Goal: Transaction & Acquisition: Book appointment/travel/reservation

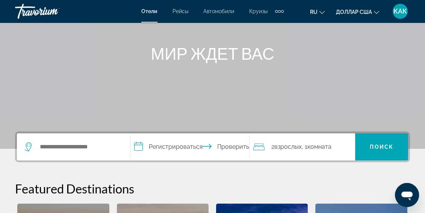
scroll to position [81, 0]
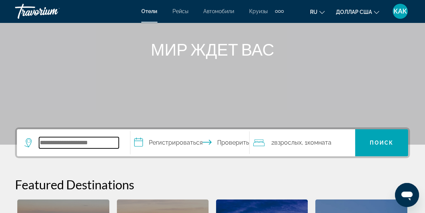
click at [107, 141] on input "Виджет поиска" at bounding box center [79, 142] width 80 height 11
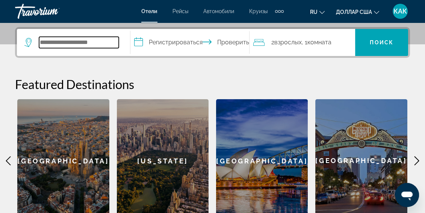
scroll to position [183, 0]
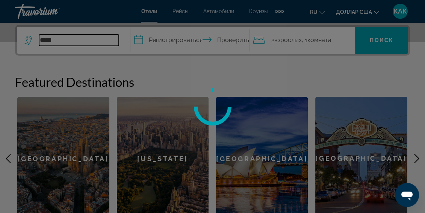
type input "******"
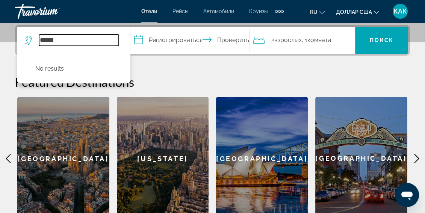
drag, startPoint x: 61, startPoint y: 38, endPoint x: 35, endPoint y: 41, distance: 26.1
click at [35, 41] on div "******" at bounding box center [71, 40] width 94 height 11
type input "******"
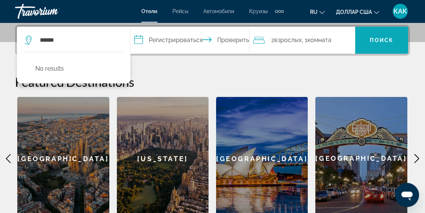
click at [369, 35] on span "Виджет поиска" at bounding box center [381, 40] width 53 height 18
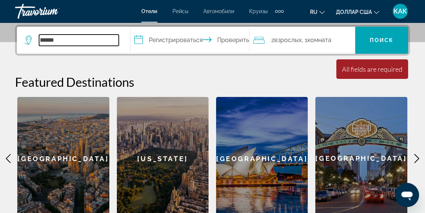
drag, startPoint x: 60, startPoint y: 39, endPoint x: 36, endPoint y: 39, distance: 23.3
click at [36, 39] on div "******" at bounding box center [71, 40] width 94 height 11
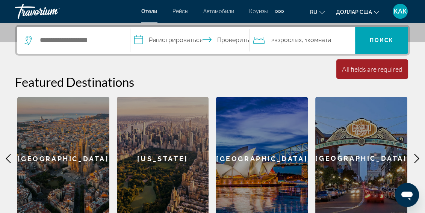
click at [28, 39] on icon "Виджет поиска" at bounding box center [29, 38] width 4 height 3
click at [29, 38] on icon "Виджет поиска" at bounding box center [28, 40] width 9 height 9
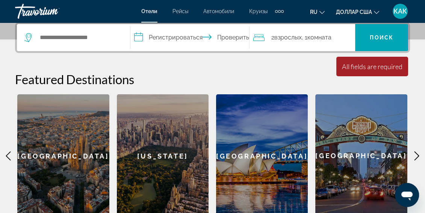
scroll to position [188, 0]
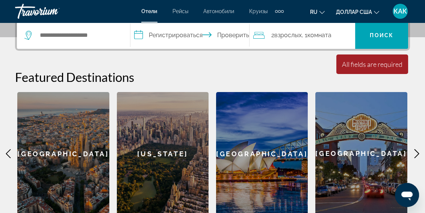
click at [416, 152] on icon "Основное содержание" at bounding box center [416, 153] width 9 height 9
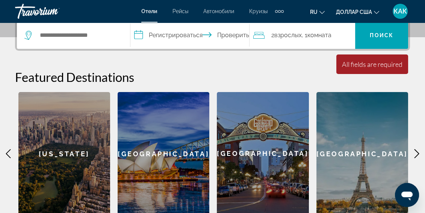
click at [416, 152] on icon "Основное содержание" at bounding box center [416, 153] width 9 height 9
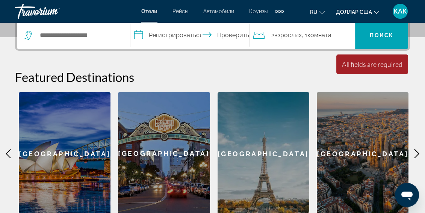
click at [416, 152] on icon "Основное содержание" at bounding box center [416, 153] width 9 height 9
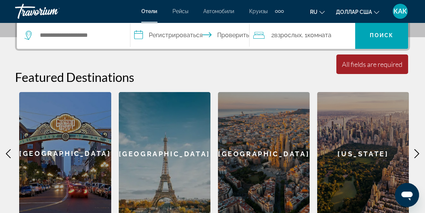
click at [416, 152] on icon "Основное содержание" at bounding box center [416, 153] width 9 height 9
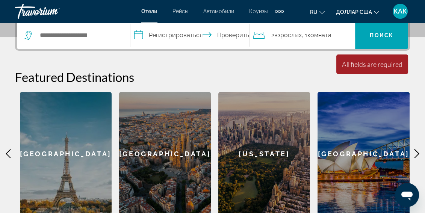
click at [416, 152] on icon "Основное содержание" at bounding box center [416, 153] width 9 height 9
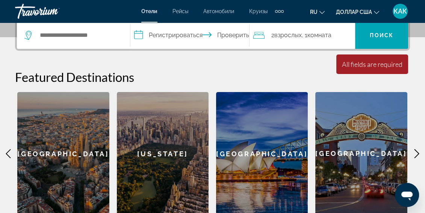
click at [416, 152] on icon "Основное содержание" at bounding box center [416, 153] width 9 height 9
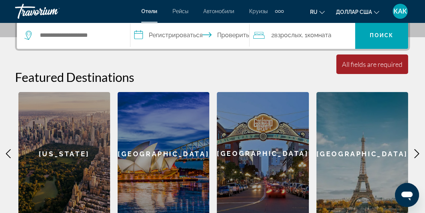
click at [416, 152] on icon "Основное содержание" at bounding box center [416, 153] width 9 height 9
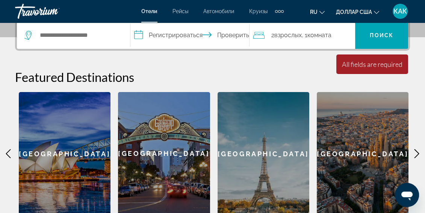
click at [416, 152] on icon "Основное содержание" at bounding box center [416, 153] width 9 height 9
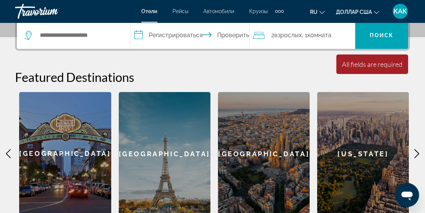
click at [417, 152] on icon "Основное содержание" at bounding box center [416, 153] width 9 height 9
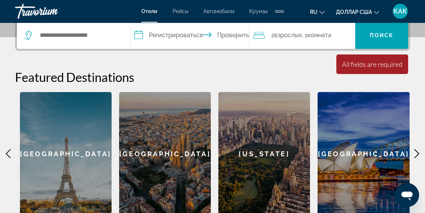
click at [417, 152] on icon "Основное содержание" at bounding box center [416, 153] width 9 height 9
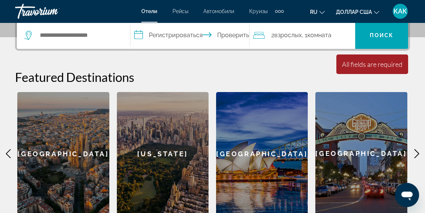
click at [417, 152] on icon "Основное содержание" at bounding box center [416, 153] width 9 height 9
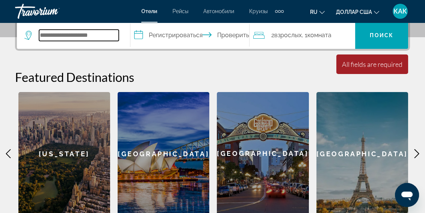
click at [110, 33] on input "Виджет поиска" at bounding box center [79, 35] width 80 height 11
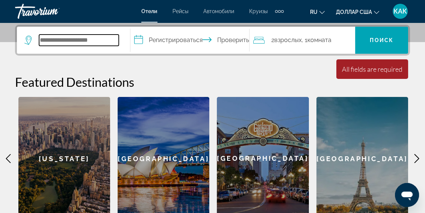
click at [105, 39] on input "Виджет поиска" at bounding box center [79, 40] width 80 height 11
click at [60, 39] on input "Виджет поиска" at bounding box center [79, 40] width 80 height 11
click at [399, 11] on font "КАК" at bounding box center [400, 11] width 14 height 8
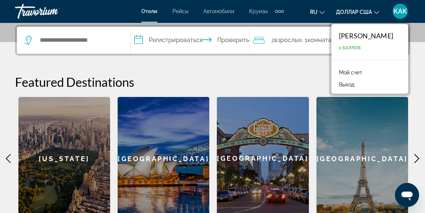
click at [356, 73] on font "Мой счет" at bounding box center [350, 72] width 23 height 6
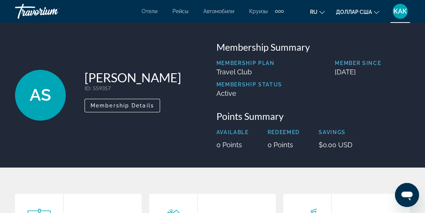
click at [401, 9] on font "КАК" at bounding box center [400, 11] width 14 height 8
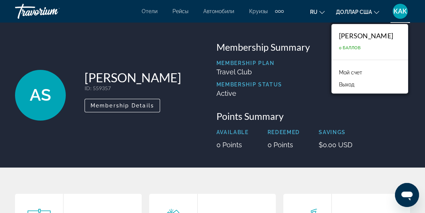
click at [360, 72] on font "Мой счет" at bounding box center [350, 72] width 23 height 6
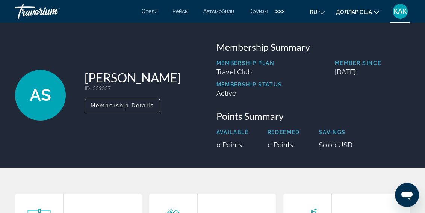
click at [400, 13] on font "КАК" at bounding box center [400, 11] width 14 height 8
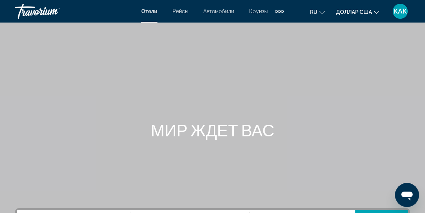
click at [400, 9] on font "КАК" at bounding box center [400, 11] width 14 height 8
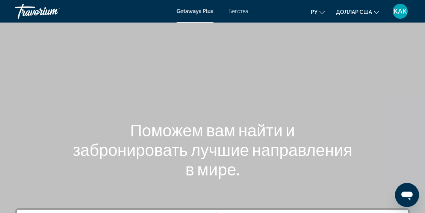
click at [240, 11] on font "Бегства" at bounding box center [238, 11] width 20 height 6
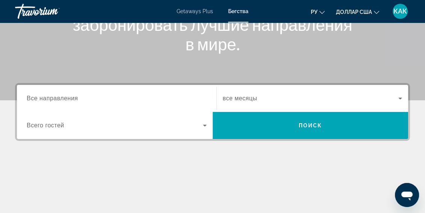
scroll to position [127, 0]
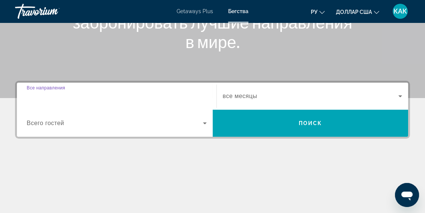
click at [122, 95] on input "Destination Все направления" at bounding box center [117, 96] width 180 height 9
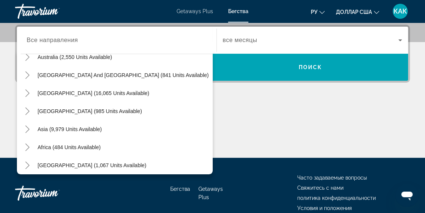
scroll to position [122, 0]
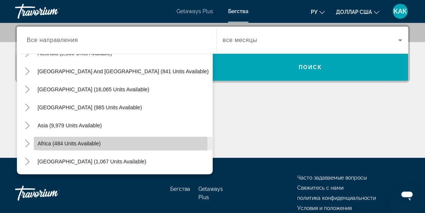
click at [75, 143] on span "Africa (484 units available)" at bounding box center [69, 143] width 63 height 6
type input "**********"
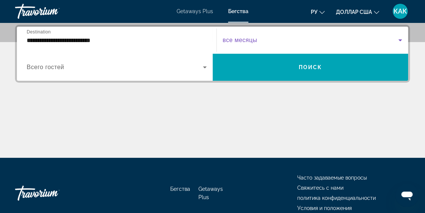
click at [400, 39] on icon "Search widget" at bounding box center [400, 40] width 4 height 2
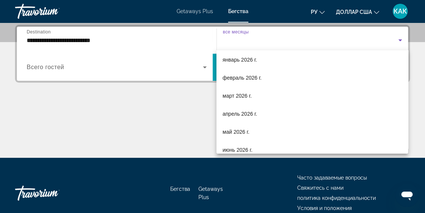
scroll to position [95, 0]
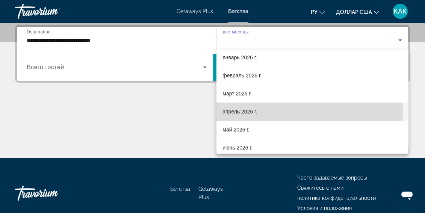
click at [231, 112] on font "апрель 2026 г." at bounding box center [239, 112] width 35 height 6
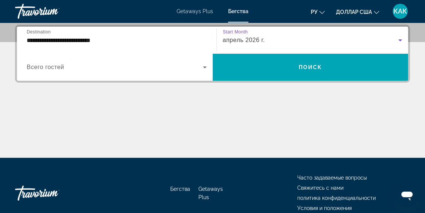
click at [205, 67] on icon "Search widget" at bounding box center [205, 67] width 4 height 2
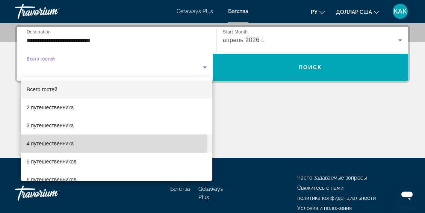
click at [60, 144] on font "4 путешественника" at bounding box center [50, 143] width 47 height 6
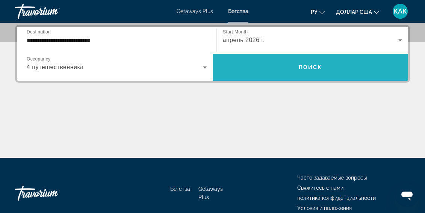
click at [317, 71] on span "Search widget" at bounding box center [311, 67] width 196 height 18
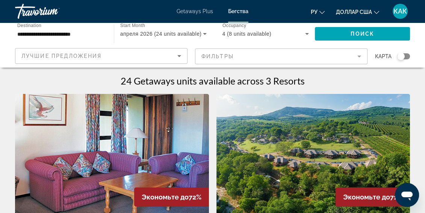
click at [357, 56] on mat-form-field "Фильтры" at bounding box center [281, 56] width 172 height 16
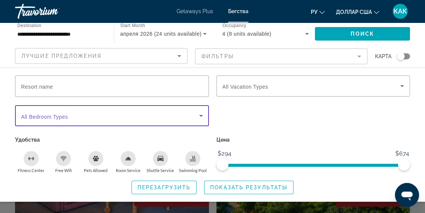
click at [201, 116] on icon "Search widget" at bounding box center [201, 116] width 4 height 2
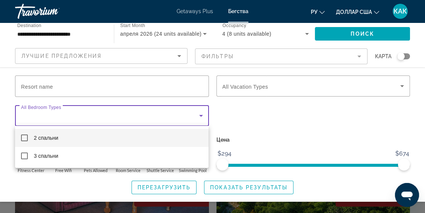
click at [24, 136] on mat-pseudo-checkbox at bounding box center [24, 137] width 7 height 7
click at [401, 86] on div at bounding box center [212, 106] width 425 height 213
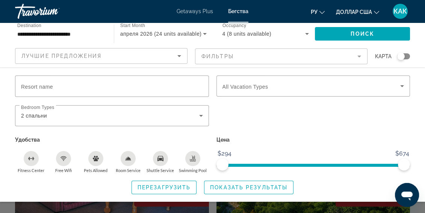
click at [190, 170] on span "Swimming Pool" at bounding box center [193, 170] width 28 height 5
click at [158, 169] on span "Shuttle Service" at bounding box center [159, 170] width 27 height 5
click at [121, 170] on span "Room Service" at bounding box center [128, 170] width 25 height 5
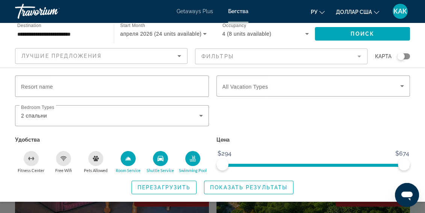
click at [63, 170] on span "Free Wifi" at bounding box center [63, 170] width 17 height 5
click at [179, 56] on icon "Sort by" at bounding box center [179, 56] width 4 height 2
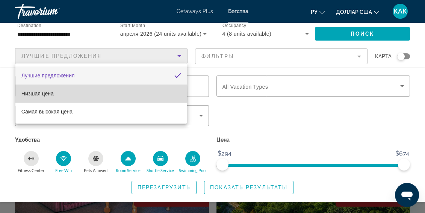
click at [44, 94] on font "Низшая цена" at bounding box center [37, 93] width 32 height 6
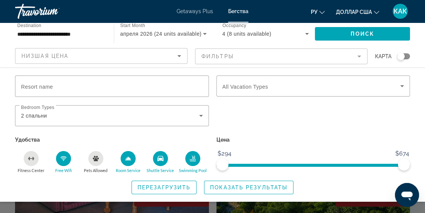
click at [404, 55] on div "Search widget" at bounding box center [401, 57] width 8 height 8
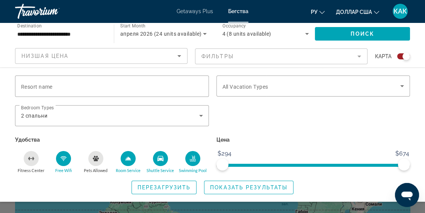
scroll to position [44, 0]
click at [374, 32] on span "Поиск" at bounding box center [362, 34] width 24 height 6
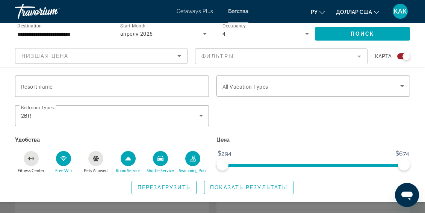
scroll to position [190, 0]
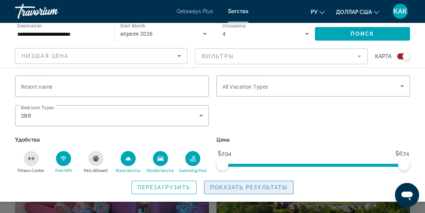
click at [246, 188] on span "Показать результаты" at bounding box center [248, 187] width 77 height 6
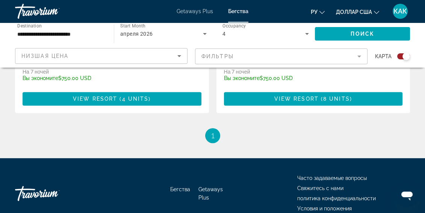
scroll to position [0, 0]
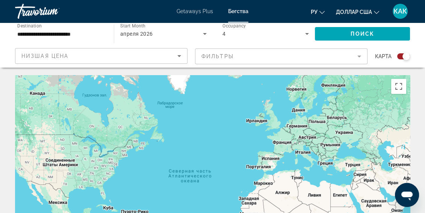
drag, startPoint x: 427, startPoint y: 20, endPoint x: 276, endPoint y: 127, distance: 184.8
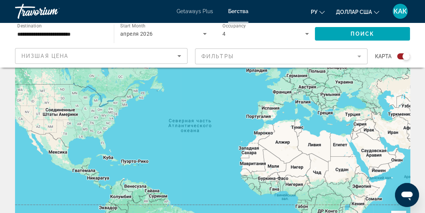
scroll to position [54, 0]
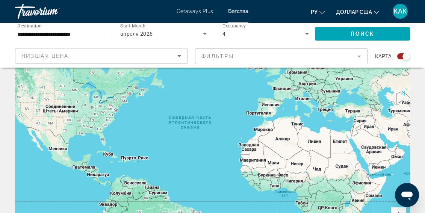
click at [338, 143] on div "Основное содержание" at bounding box center [212, 133] width 395 height 225
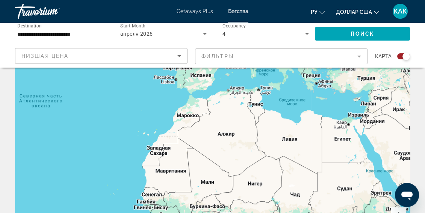
click at [338, 143] on div "Основное содержание" at bounding box center [212, 133] width 395 height 225
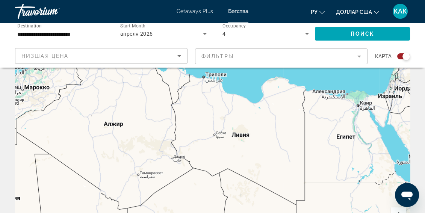
click at [338, 143] on div "Основное содержание" at bounding box center [212, 133] width 395 height 225
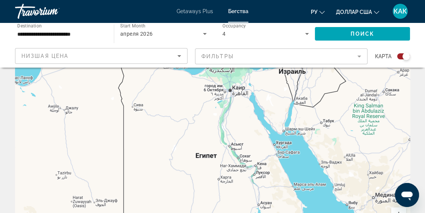
drag, startPoint x: 333, startPoint y: 96, endPoint x: 185, endPoint y: 118, distance: 149.5
click at [185, 118] on div "Основное содержание" at bounding box center [212, 133] width 395 height 225
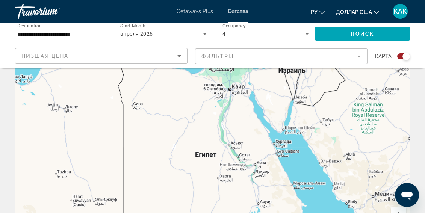
click at [358, 56] on mat-form-field "Фильтры" at bounding box center [281, 56] width 172 height 16
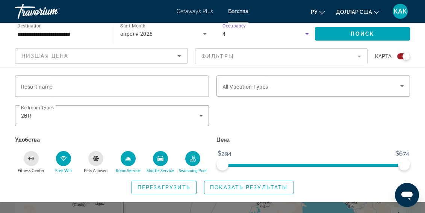
click at [306, 34] on icon "Search widget" at bounding box center [307, 34] width 4 height 2
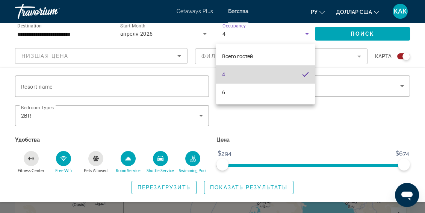
click at [222, 73] on font "4" at bounding box center [223, 74] width 3 height 6
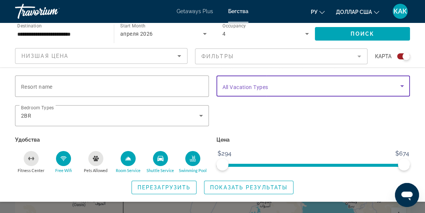
click at [401, 86] on icon "Search widget" at bounding box center [402, 86] width 4 height 2
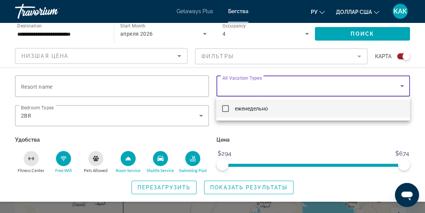
click at [227, 108] on mat-pseudo-checkbox at bounding box center [225, 108] width 7 height 7
drag, startPoint x: 219, startPoint y: 75, endPoint x: 232, endPoint y: 75, distance: 12.8
click at [232, 75] on div at bounding box center [212, 106] width 425 height 213
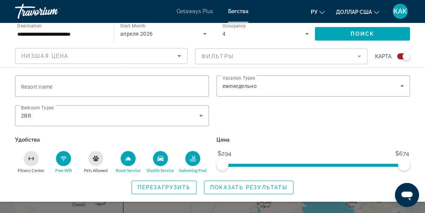
drag, startPoint x: 223, startPoint y: 75, endPoint x: 249, endPoint y: 74, distance: 26.3
click at [249, 74] on div "Resort name Vacation Types All Vacation Types еженедельно Bedroom Types All Bed…" at bounding box center [212, 135] width 425 height 134
drag, startPoint x: 255, startPoint y: 78, endPoint x: 222, endPoint y: 80, distance: 33.1
click at [222, 80] on div "Vacation Types All Vacation Types еженедельно" at bounding box center [313, 85] width 194 height 21
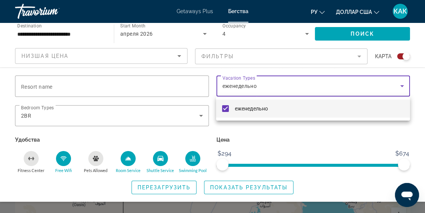
drag, startPoint x: 255, startPoint y: 77, endPoint x: 238, endPoint y: 77, distance: 16.5
click at [238, 77] on div at bounding box center [212, 106] width 425 height 213
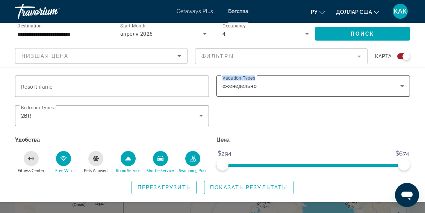
drag, startPoint x: 254, startPoint y: 80, endPoint x: 223, endPoint y: 79, distance: 30.8
click at [223, 79] on span "Vacation Types" at bounding box center [238, 77] width 33 height 5
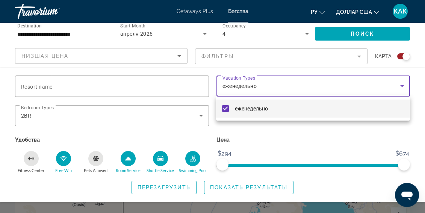
drag, startPoint x: 228, startPoint y: 77, endPoint x: 217, endPoint y: 84, distance: 13.7
click at [217, 84] on div at bounding box center [212, 106] width 425 height 213
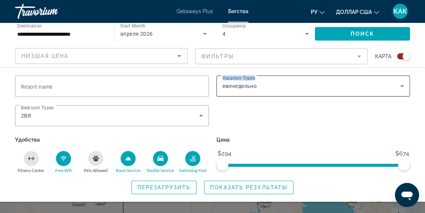
drag, startPoint x: 252, startPoint y: 78, endPoint x: 222, endPoint y: 80, distance: 30.1
click at [222, 80] on span "Vacation Types" at bounding box center [238, 77] width 33 height 5
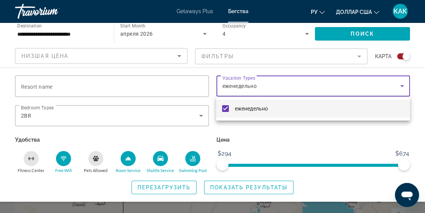
drag, startPoint x: 221, startPoint y: 75, endPoint x: 225, endPoint y: 75, distance: 4.1
click at [225, 75] on div at bounding box center [212, 106] width 425 height 213
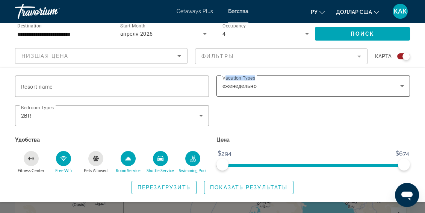
drag, startPoint x: 223, startPoint y: 78, endPoint x: 257, endPoint y: 78, distance: 33.8
click at [257, 78] on div "Vacation Types All Vacation Types еженедельно" at bounding box center [313, 85] width 182 height 21
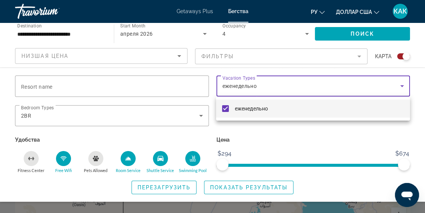
drag, startPoint x: 265, startPoint y: 98, endPoint x: 265, endPoint y: 93, distance: 5.3
click at [265, 96] on div "еженедельно" at bounding box center [312, 108] width 193 height 24
click at [252, 189] on div at bounding box center [212, 106] width 425 height 213
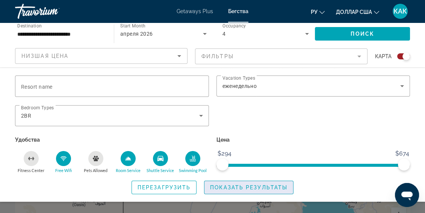
click at [234, 187] on span "Показать результаты" at bounding box center [248, 187] width 77 height 6
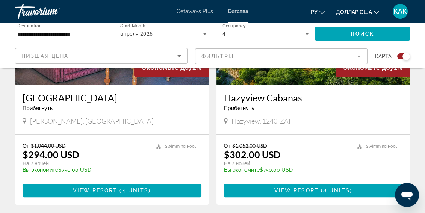
scroll to position [363, 0]
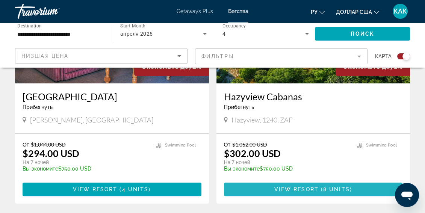
click at [312, 190] on span "View Resort" at bounding box center [296, 189] width 44 height 6
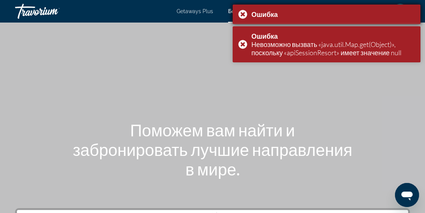
click at [240, 13] on div "Ошибка" at bounding box center [326, 15] width 188 height 20
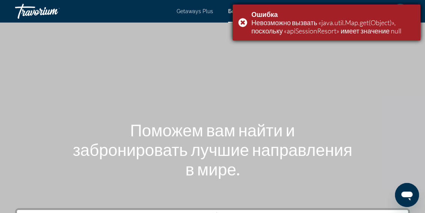
click at [241, 20] on div "Ошибка Невозможно вызвать «java.util.Map.get(Object)», поскольку «apiSessionRes…" at bounding box center [326, 23] width 188 height 36
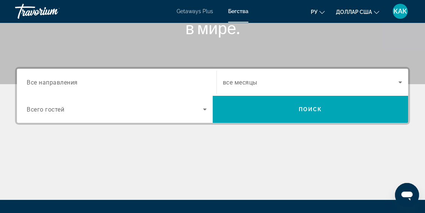
scroll to position [150, 0]
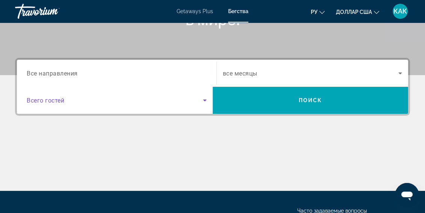
click at [204, 100] on icon "Search widget" at bounding box center [205, 101] width 4 height 2
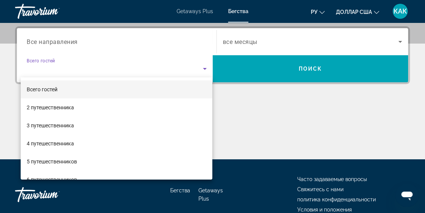
scroll to position [183, 0]
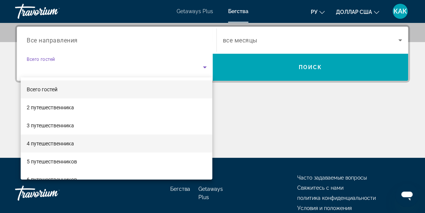
click at [64, 143] on font "4 путешественника" at bounding box center [50, 143] width 47 height 6
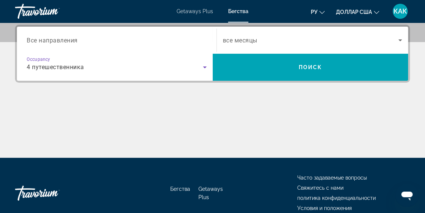
click at [146, 39] on input "Destination Все направления" at bounding box center [117, 40] width 180 height 9
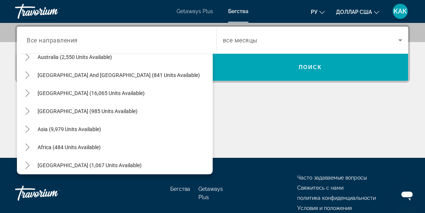
scroll to position [122, 0]
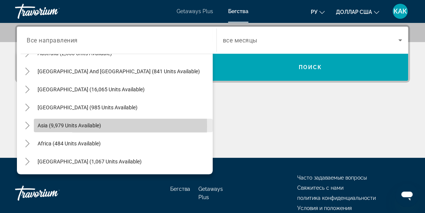
click at [44, 125] on span "Asia (9,979 units available)" at bounding box center [69, 125] width 63 height 6
type input "**********"
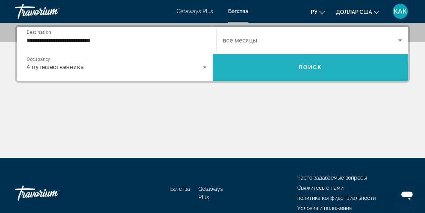
click at [309, 66] on span "Поиск" at bounding box center [311, 67] width 24 height 6
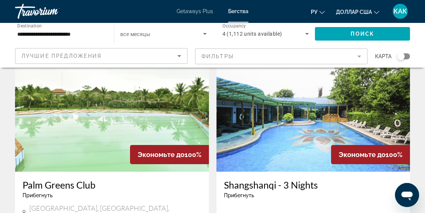
scroll to position [48, 0]
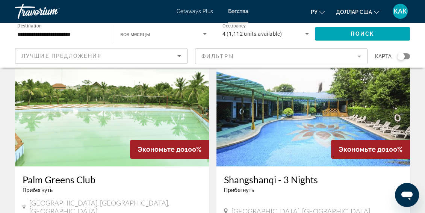
drag, startPoint x: 20, startPoint y: 175, endPoint x: 100, endPoint y: 181, distance: 80.2
click at [100, 181] on div "Palm Greens Club Прибегнуть - Это курорт только для взрослых Ahmedabad, GJ, Ind…" at bounding box center [112, 195] width 194 height 58
copy h3 "Palm Greens Club"
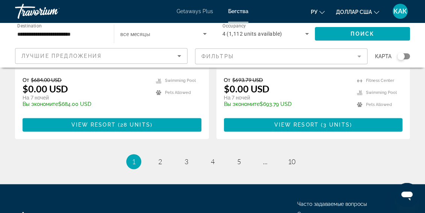
scroll to position [1533, 0]
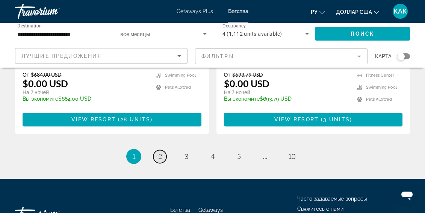
click at [158, 152] on span "2" at bounding box center [160, 156] width 4 height 8
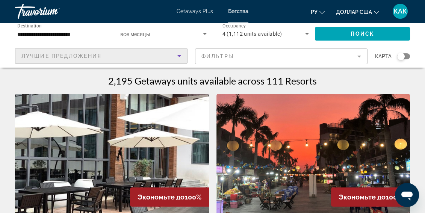
click at [178, 56] on icon "Sort by" at bounding box center [179, 55] width 9 height 9
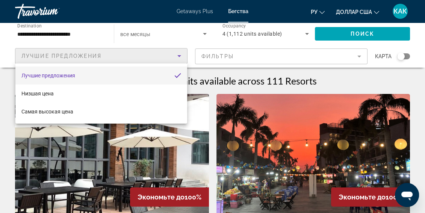
click at [161, 34] on div at bounding box center [212, 106] width 425 height 213
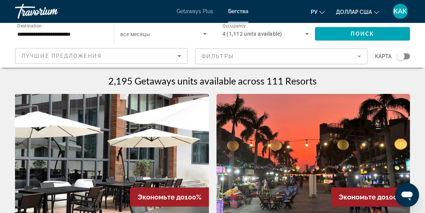
click at [358, 56] on mat-form-field "Фильтры" at bounding box center [281, 56] width 172 height 16
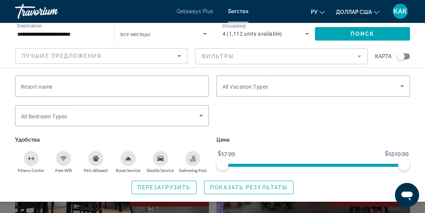
click at [193, 160] on icon "Swimming Pool" at bounding box center [193, 158] width 6 height 6
click at [158, 160] on icon "Shuttle Service" at bounding box center [160, 158] width 6 height 5
click at [130, 161] on div "Room Service" at bounding box center [128, 158] width 15 height 15
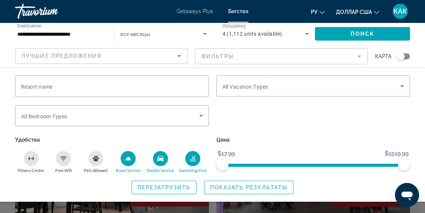
click at [65, 160] on icon "Free Wifi" at bounding box center [63, 158] width 6 height 6
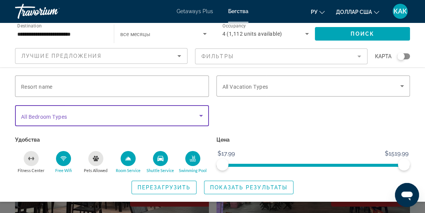
click at [199, 115] on icon "Search widget" at bounding box center [200, 115] width 9 height 9
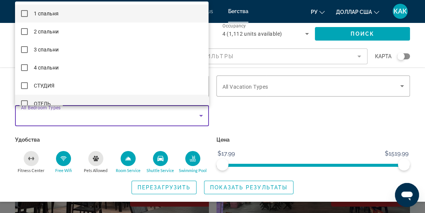
click at [23, 102] on mat-pseudo-checkbox at bounding box center [24, 103] width 7 height 7
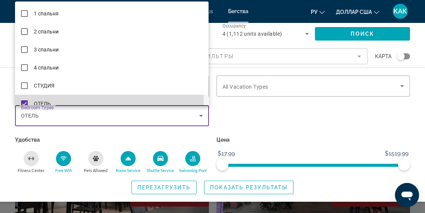
scroll to position [8, 0]
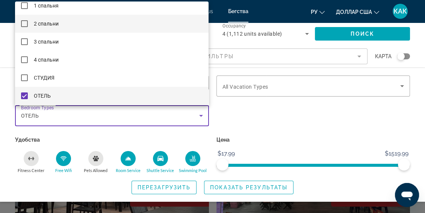
click at [24, 23] on mat-pseudo-checkbox at bounding box center [24, 23] width 7 height 7
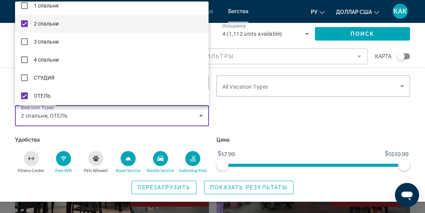
scroll to position [11, 0]
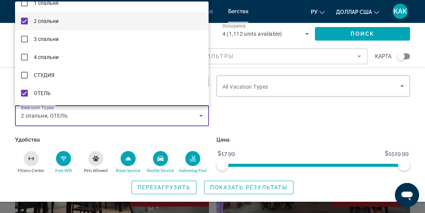
click at [239, 111] on div at bounding box center [212, 106] width 425 height 213
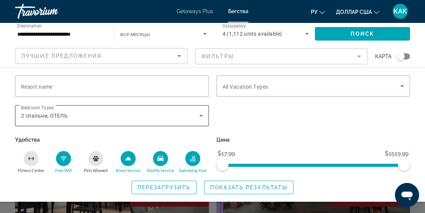
click at [201, 115] on icon "Search widget" at bounding box center [201, 116] width 4 height 2
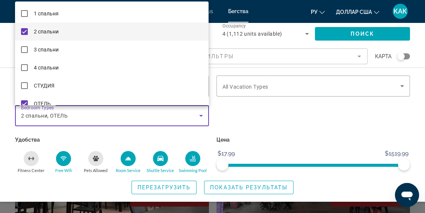
scroll to position [0, 0]
click at [238, 111] on div at bounding box center [212, 106] width 425 height 213
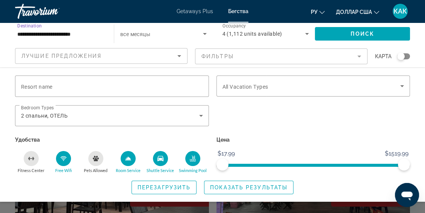
drag, startPoint x: 28, startPoint y: 33, endPoint x: 15, endPoint y: 33, distance: 13.5
click at [15, 33] on div "**********" at bounding box center [60, 33] width 99 height 21
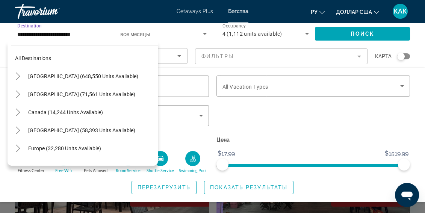
scroll to position [134, 0]
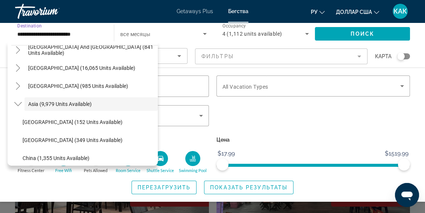
drag, startPoint x: 86, startPoint y: 31, endPoint x: 6, endPoint y: 33, distance: 80.4
click at [6, 33] on div "**********" at bounding box center [212, 45] width 425 height 45
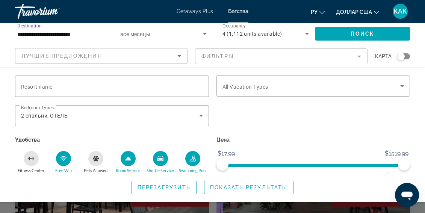
click at [95, 36] on input "**********" at bounding box center [60, 34] width 87 height 9
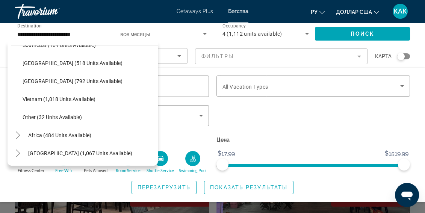
scroll to position [392, 0]
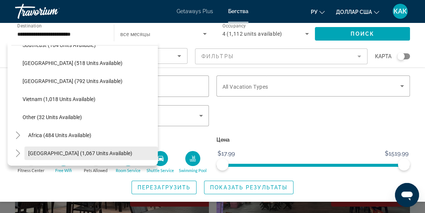
click at [35, 153] on span "Middle East (1,067 units available)" at bounding box center [80, 153] width 104 height 6
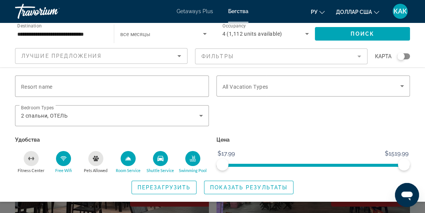
drag, startPoint x: 16, startPoint y: 30, endPoint x: 32, endPoint y: 32, distance: 16.0
click at [32, 32] on div "**********" at bounding box center [60, 33] width 99 height 21
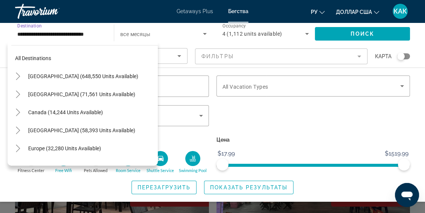
scroll to position [441, 0]
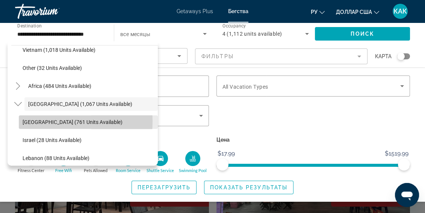
click at [26, 121] on span "Egypt (761 units available)" at bounding box center [73, 122] width 100 height 6
type input "**********"
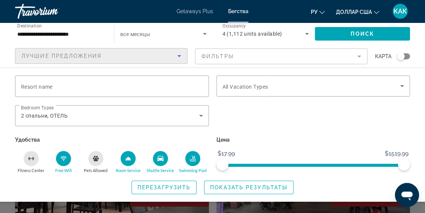
click at [179, 56] on icon "Sort by" at bounding box center [179, 56] width 4 height 2
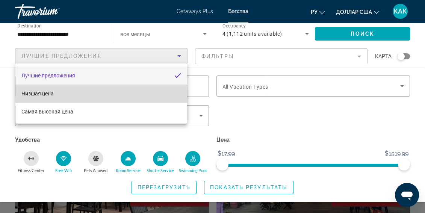
click at [50, 94] on font "Низшая цена" at bounding box center [37, 93] width 32 height 6
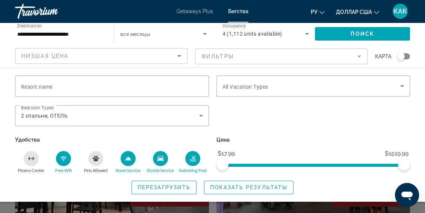
click at [359, 55] on mat-form-field "Фильтры" at bounding box center [281, 56] width 172 height 16
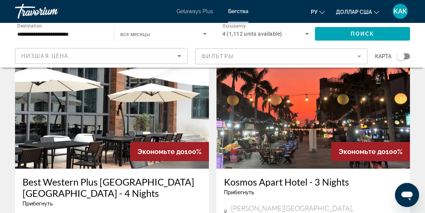
scroll to position [0, 0]
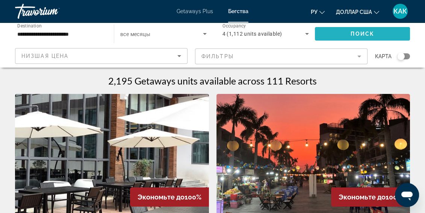
click at [369, 34] on span "Поиск" at bounding box center [362, 34] width 24 height 6
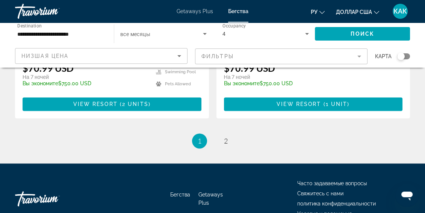
scroll to position [1485, 0]
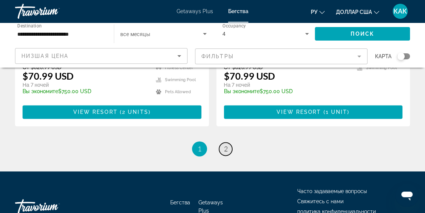
click at [224, 148] on span "2" at bounding box center [226, 149] width 4 height 8
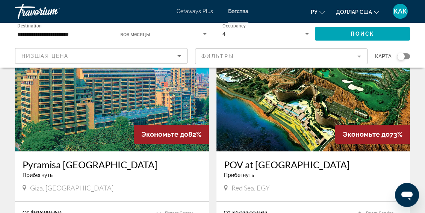
scroll to position [49, 0]
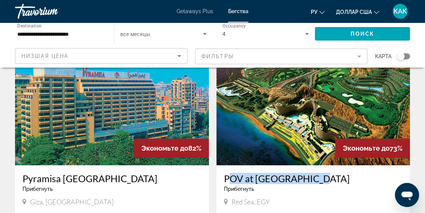
drag, startPoint x: 222, startPoint y: 174, endPoint x: 314, endPoint y: 175, distance: 92.7
click at [314, 175] on div "POV at Porto Sokhna Прибегнуть - Это курорт только для взрослых Red Sea, EGY" at bounding box center [313, 190] width 194 height 50
copy h3 "POV at Porto Sokhna"
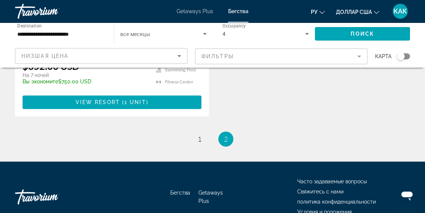
scroll to position [727, 0]
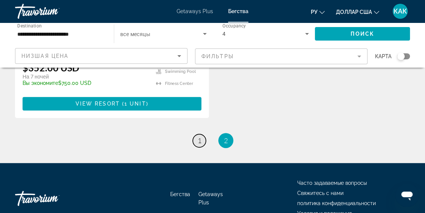
click at [198, 140] on span "1" at bounding box center [199, 140] width 4 height 8
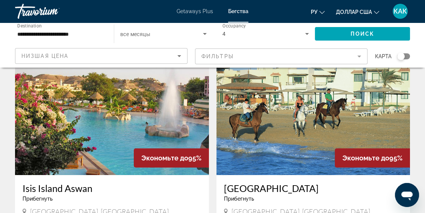
scroll to position [47, 0]
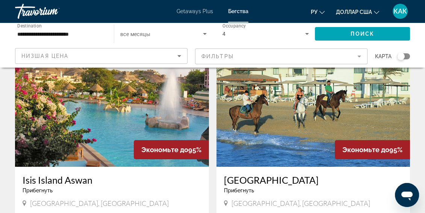
drag, startPoint x: 222, startPoint y: 175, endPoint x: 307, endPoint y: 178, distance: 85.3
click at [307, 178] on div "Royal Beach Resort Прибегнуть - Это курорт только для взрослых South Sinai, Egy…" at bounding box center [313, 192] width 194 height 50
copy h3 "Royal Beach Resort"
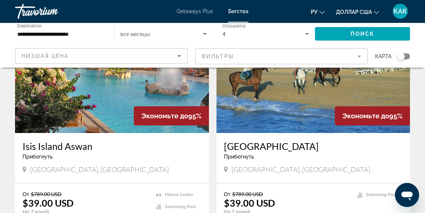
scroll to position [85, 0]
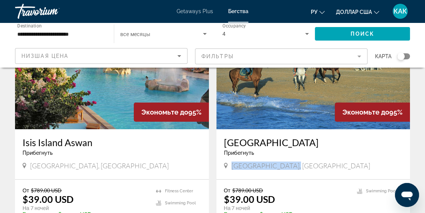
drag, startPoint x: 231, startPoint y: 165, endPoint x: 283, endPoint y: 165, distance: 52.2
click at [284, 166] on div "South Sinai, Egypt" at bounding box center [313, 165] width 179 height 8
click at [300, 152] on div "Прибегнуть - Это курорт только для взрослых" at bounding box center [313, 153] width 179 height 6
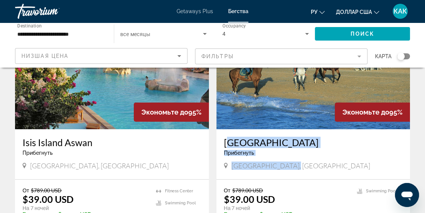
drag, startPoint x: 222, startPoint y: 138, endPoint x: 305, endPoint y: 168, distance: 88.1
click at [305, 168] on div "Royal Beach Resort Прибегнуть - Это курорт только для взрослых South Sinai, Egy…" at bounding box center [313, 154] width 194 height 50
copy div "Royal Beach Resort Прибегнуть - Это курорт только для взрослых South Sinai, Egy…"
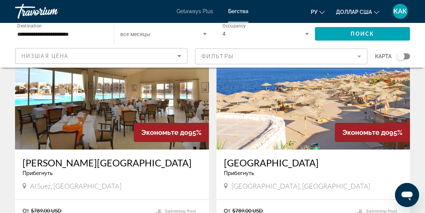
scroll to position [331, 0]
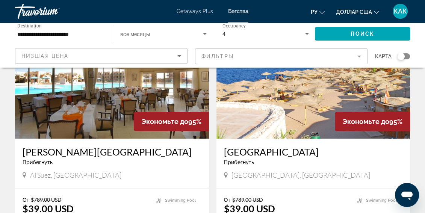
drag, startPoint x: 219, startPoint y: 148, endPoint x: 308, endPoint y: 151, distance: 89.4
click at [308, 151] on div "Coral Hills Resort Прибегнуть - Это курорт только для взрослых South Sinai, Egy…" at bounding box center [313, 164] width 194 height 50
click at [304, 159] on div "Coral Hills Resort Прибегнуть - Это курорт только для взрослых" at bounding box center [313, 158] width 179 height 25
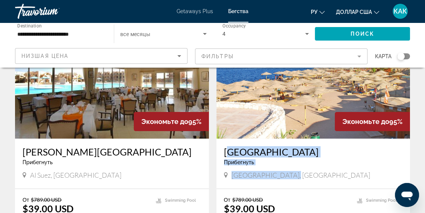
drag, startPoint x: 222, startPoint y: 147, endPoint x: 291, endPoint y: 177, distance: 75.9
click at [292, 178] on div "Coral Hills Resort Прибегнуть - Это курорт только для взрослых South Sinai, Egy…" at bounding box center [313, 164] width 194 height 50
copy div "Coral Hills Resort Прибегнуть - Это курорт только для взрослых South Sinai, Egy…"
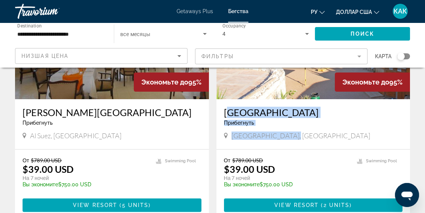
scroll to position [368, 0]
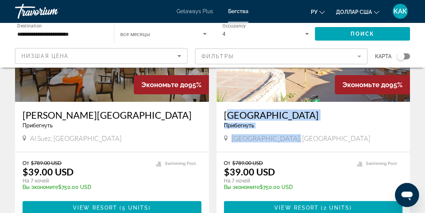
click at [290, 141] on div "South Sinai, Egypt" at bounding box center [313, 138] width 179 height 8
drag, startPoint x: 217, startPoint y: 112, endPoint x: 305, endPoint y: 142, distance: 92.4
click at [305, 142] on div "Coral Hills Resort Прибегнуть - Это курорт только для взрослых South Sinai, Egy…" at bounding box center [313, 127] width 194 height 50
copy div "Coral Hills Resort Прибегнуть - Это курорт только для взрослых South Sinai, Egy…"
